Goal: Navigation & Orientation: Find specific page/section

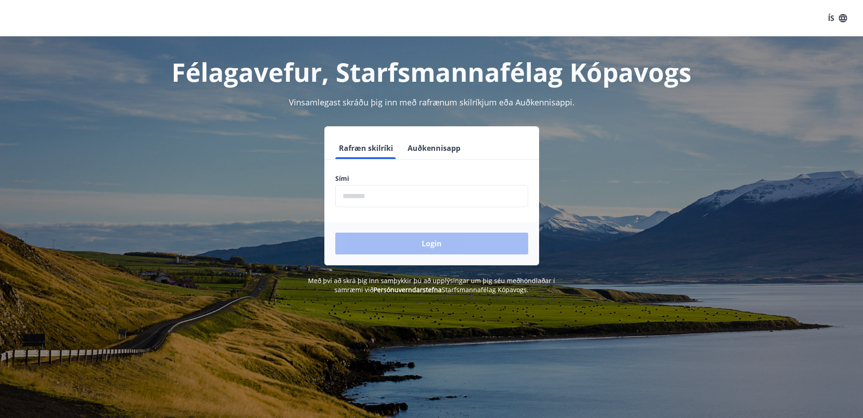
click at [375, 194] on input "phone" at bounding box center [431, 196] width 193 height 22
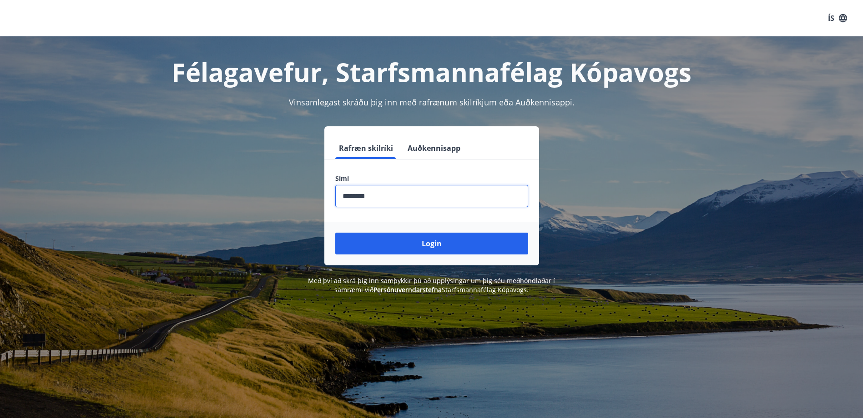
type input "********"
click at [335, 233] on button "Login" at bounding box center [431, 244] width 193 height 22
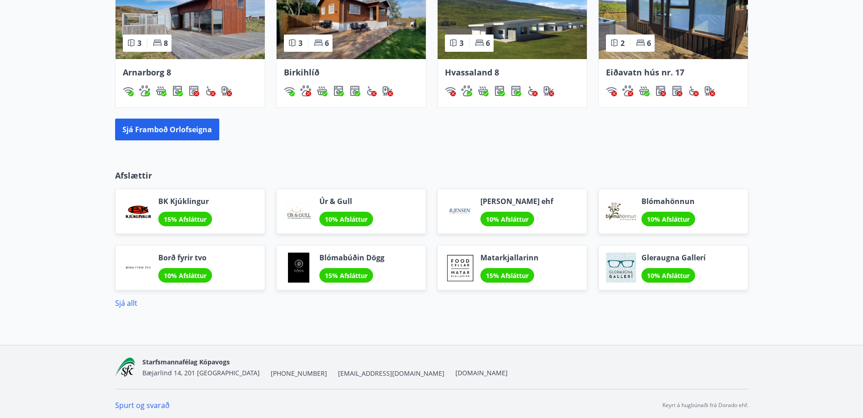
scroll to position [627, 0]
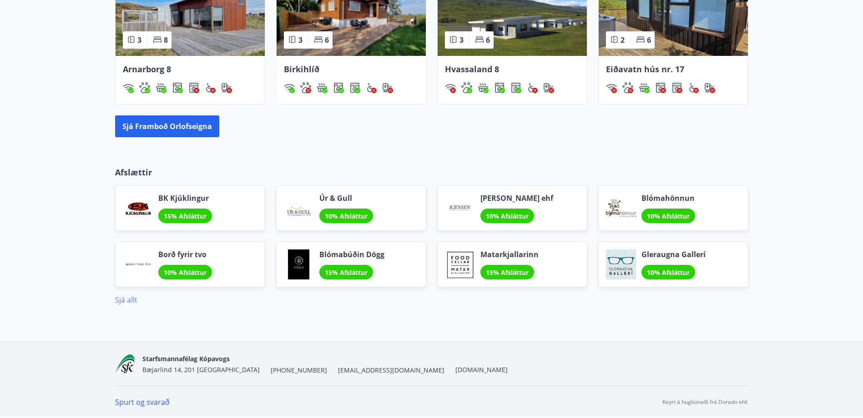
click at [126, 301] on link "Sjá allt" at bounding box center [126, 300] width 22 height 10
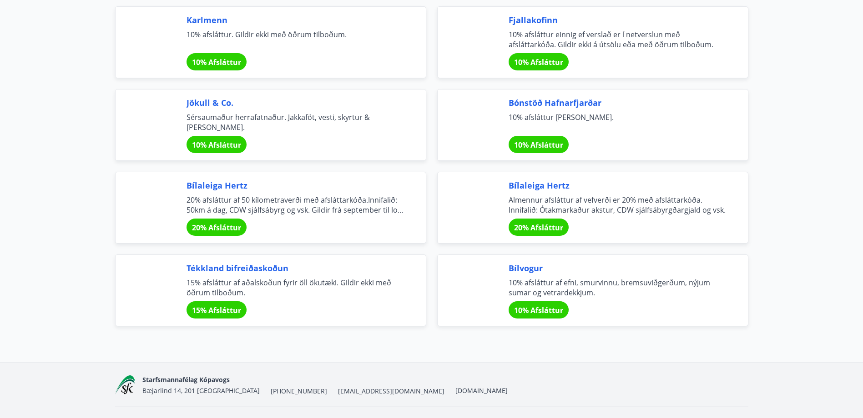
scroll to position [2947, 0]
